Goal: Task Accomplishment & Management: Complete application form

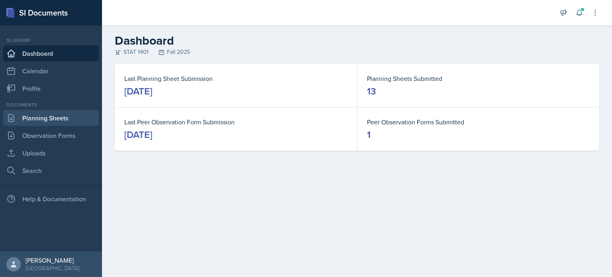
click at [57, 112] on div "Documents Planning Sheets Observation Forms Uploads Search" at bounding box center [51, 139] width 96 height 77
click at [57, 112] on link "Planning Sheets" at bounding box center [51, 118] width 96 height 16
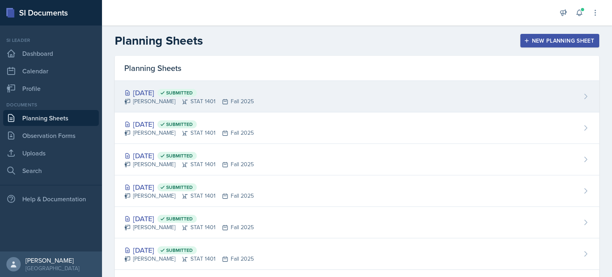
click at [176, 91] on div "[DATE] Submitted" at bounding box center [188, 92] width 129 height 11
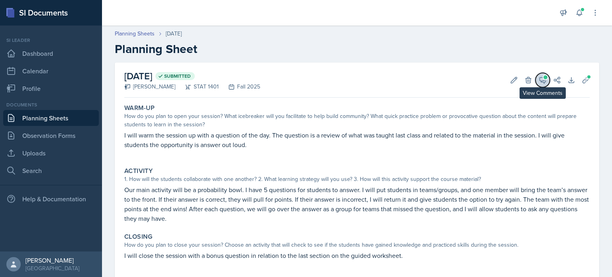
click at [543, 78] on span at bounding box center [545, 77] width 4 height 4
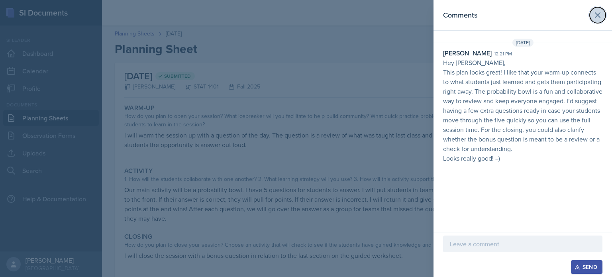
click at [598, 20] on button at bounding box center [597, 15] width 16 height 16
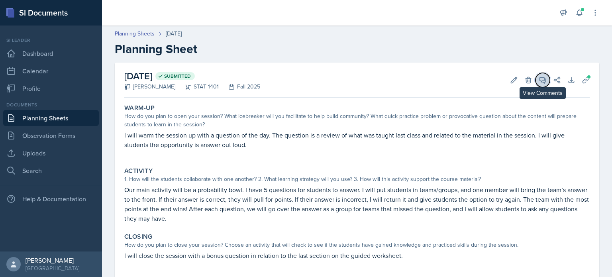
click at [538, 83] on icon at bounding box center [542, 80] width 8 height 8
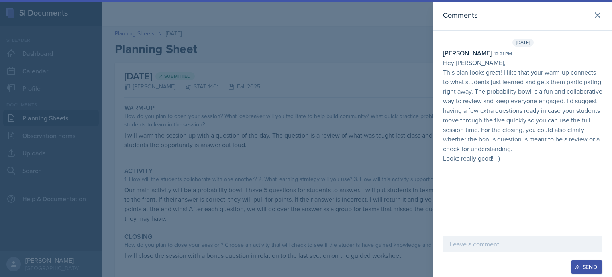
click at [505, 245] on p at bounding box center [522, 244] width 146 height 10
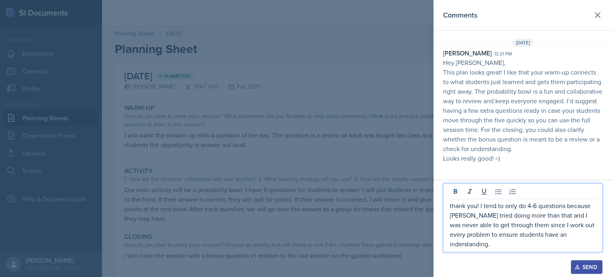
click at [529, 244] on p "thank you! I tend to only do 4-6 questions because [PERSON_NAME] tried doing mo…" at bounding box center [522, 225] width 146 height 48
click at [452, 226] on p "thank you! I tend to only do 4-6 questions because [PERSON_NAME] tried doing mo…" at bounding box center [522, 225] width 146 height 48
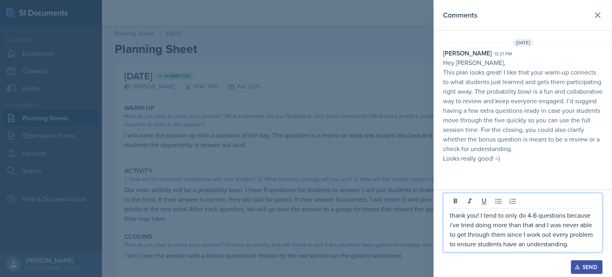
click at [453, 226] on p "thank you! I tend to only do 4-6 questions because i've tried doing more than t…" at bounding box center [522, 229] width 146 height 38
click at [581, 267] on div "Send" at bounding box center [586, 267] width 21 height 6
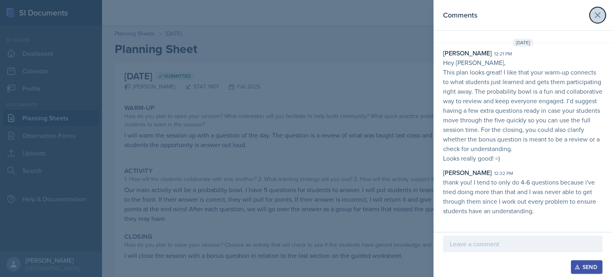
click at [597, 12] on icon at bounding box center [597, 15] width 10 height 10
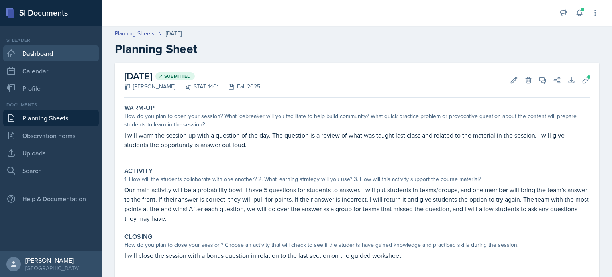
click at [58, 56] on link "Dashboard" at bounding box center [51, 53] width 96 height 16
